Goal: Contribute content: Add original content to the website for others to see

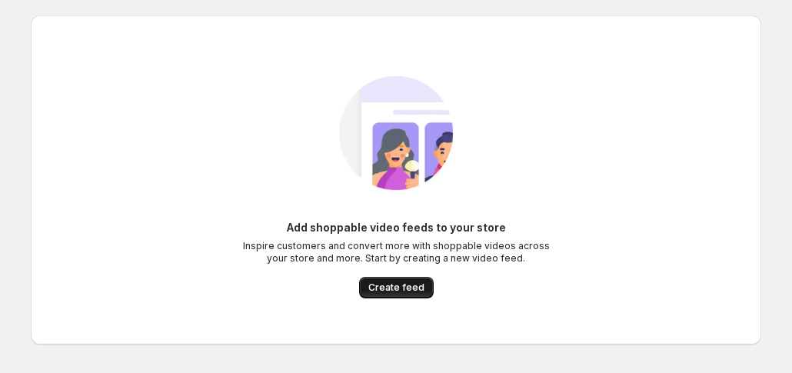
click at [407, 291] on span "Create feed" at bounding box center [396, 287] width 56 height 12
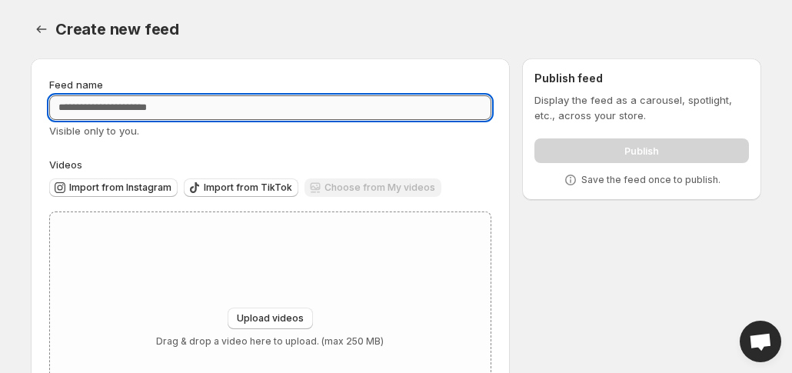
click at [125, 115] on input "Feed name" at bounding box center [270, 107] width 442 height 25
click at [248, 314] on span "Upload videos" at bounding box center [270, 318] width 67 height 12
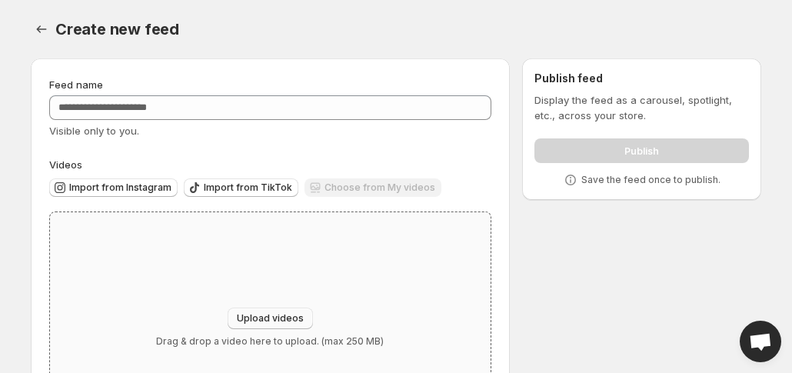
type input "**********"
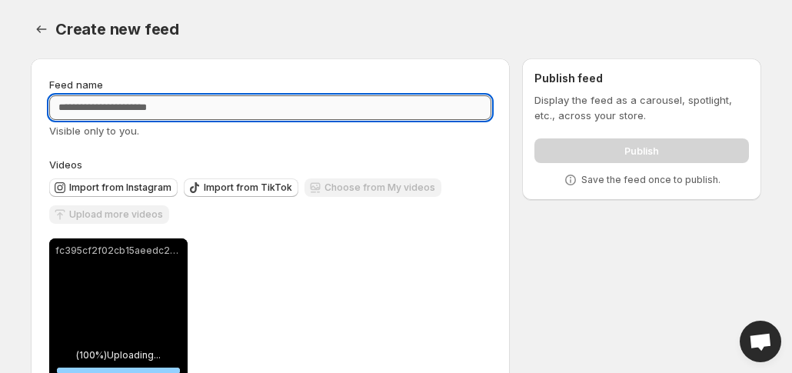
click at [220, 111] on input "Feed name" at bounding box center [270, 107] width 442 height 25
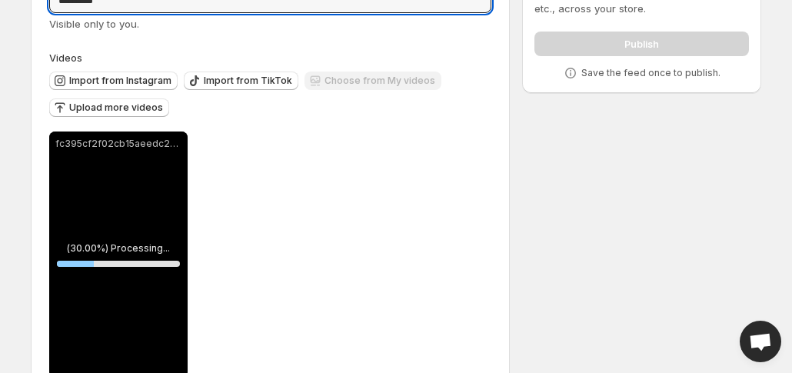
scroll to position [71, 0]
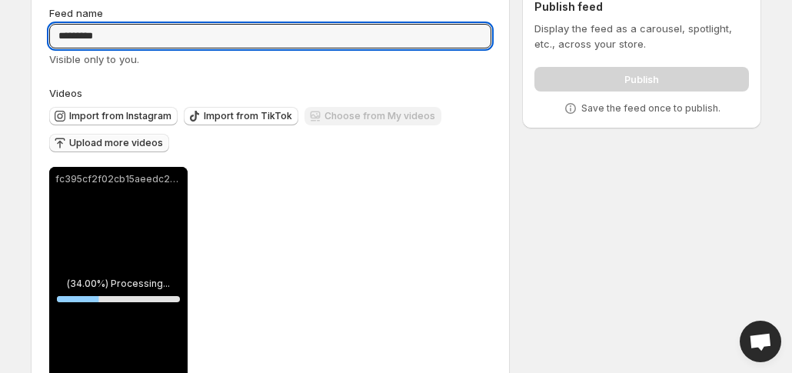
type input "*********"
click at [91, 145] on span "Upload more videos" at bounding box center [116, 143] width 94 height 12
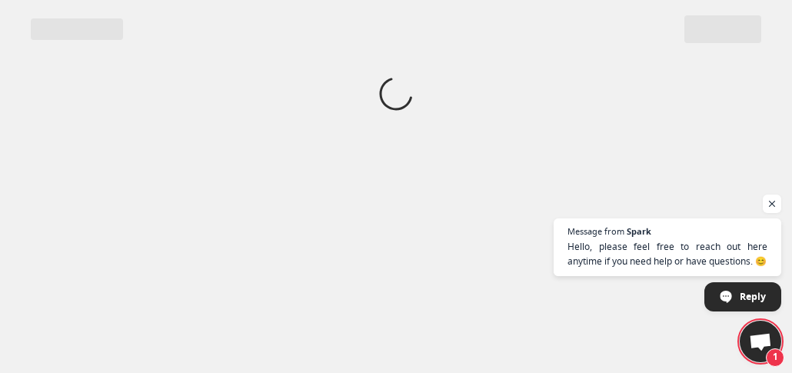
scroll to position [0, 0]
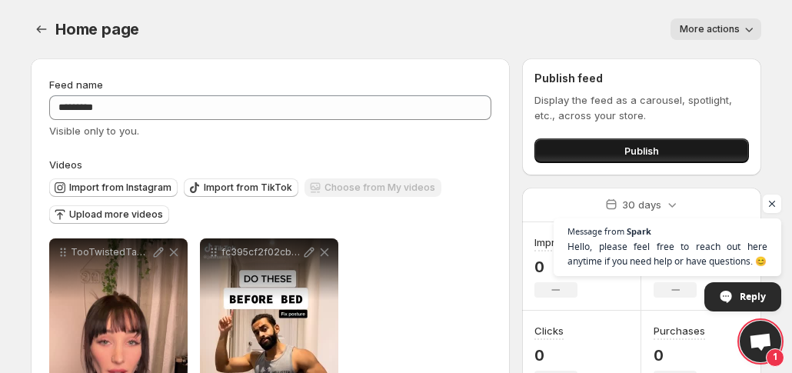
click at [571, 156] on button "Publish" at bounding box center [641, 150] width 214 height 25
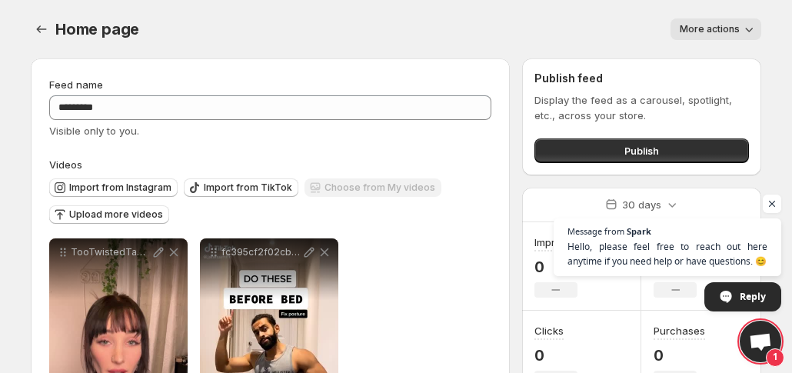
click at [716, 25] on span "More actions" at bounding box center [709, 29] width 60 height 12
click at [601, 28] on div "More actions" at bounding box center [459, 29] width 603 height 22
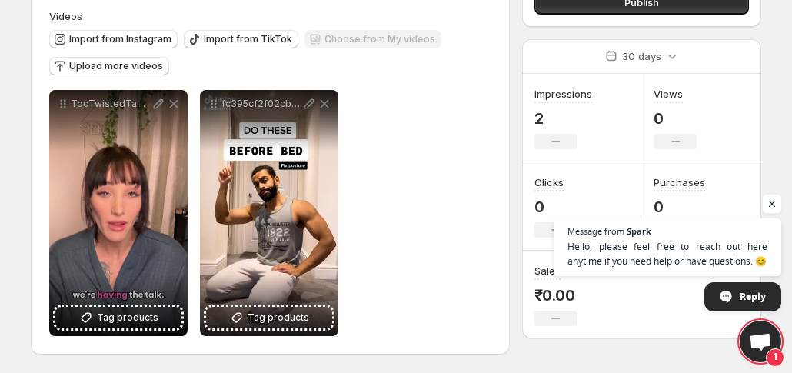
click at [770, 204] on span "Open chat" at bounding box center [771, 203] width 19 height 19
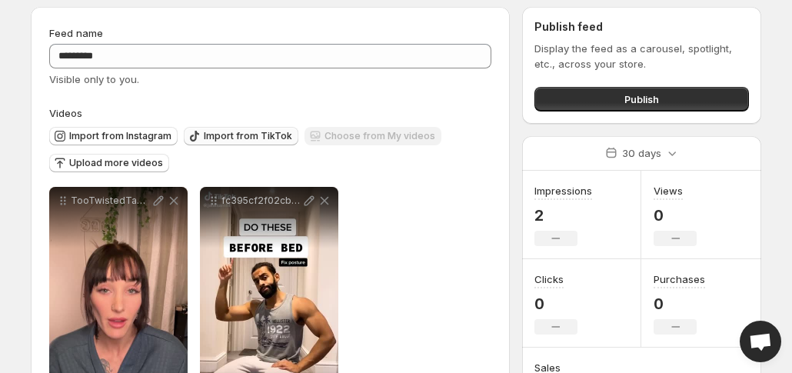
scroll to position [51, 0]
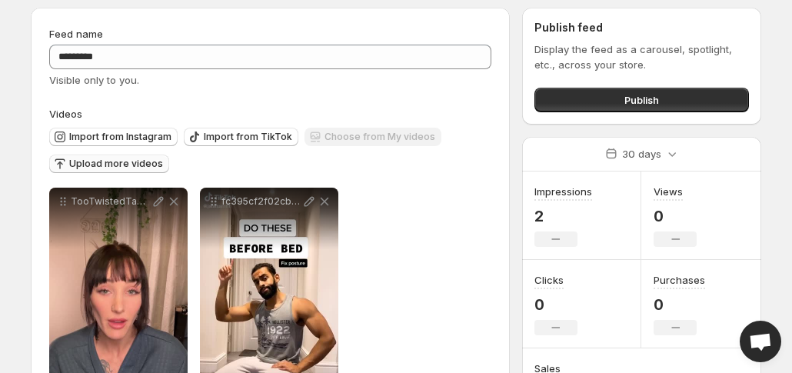
click at [95, 164] on span "Upload more videos" at bounding box center [116, 164] width 94 height 12
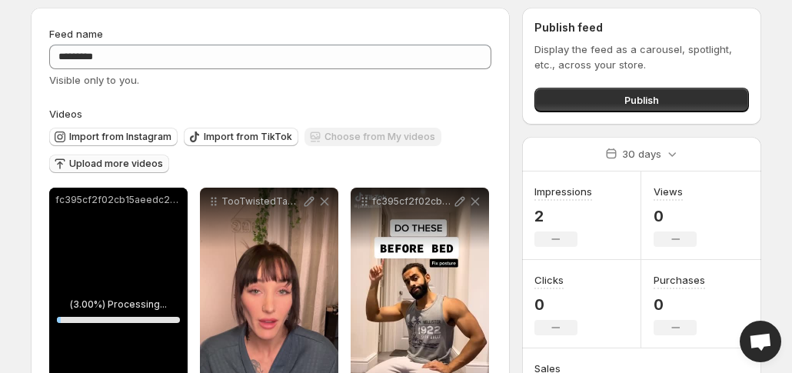
click at [108, 161] on span "Upload more videos" at bounding box center [116, 164] width 94 height 12
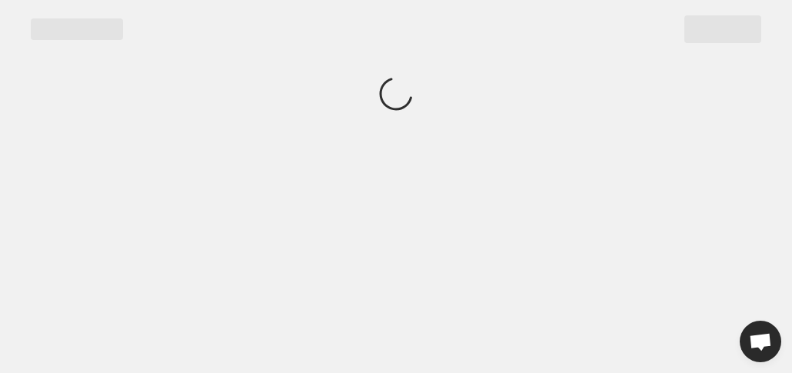
scroll to position [0, 0]
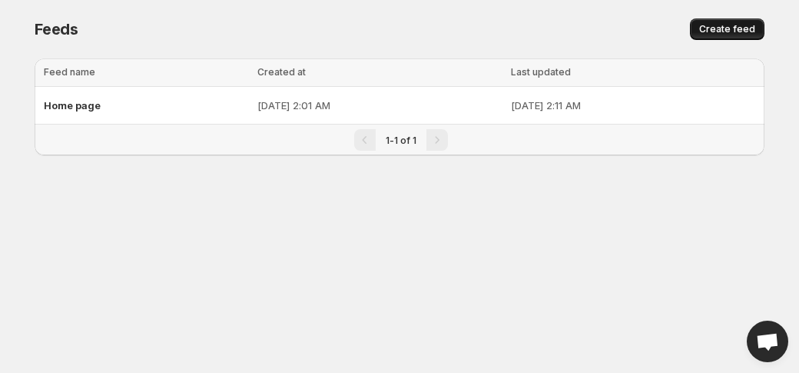
click at [714, 25] on span "Create feed" at bounding box center [727, 29] width 56 height 12
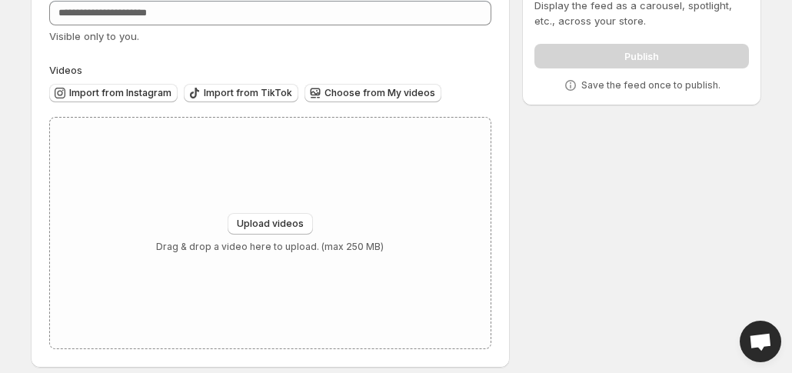
scroll to position [92, 0]
